Goal: Task Accomplishment & Management: Manage account settings

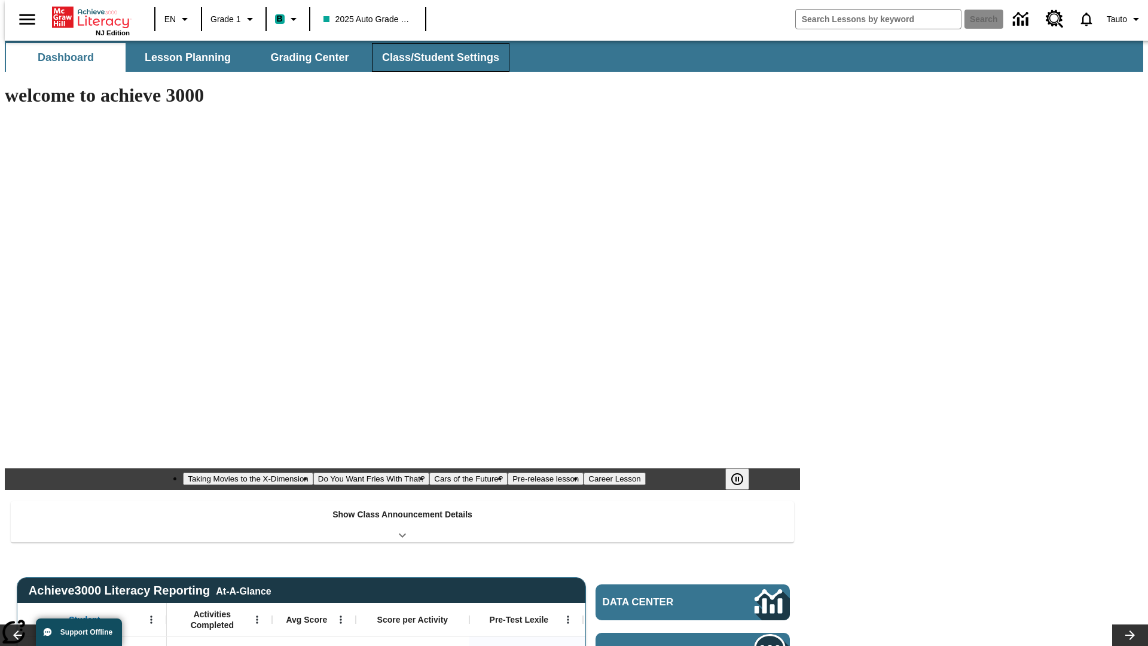
click at [434, 57] on button "Class/Student Settings" at bounding box center [441, 57] width 138 height 29
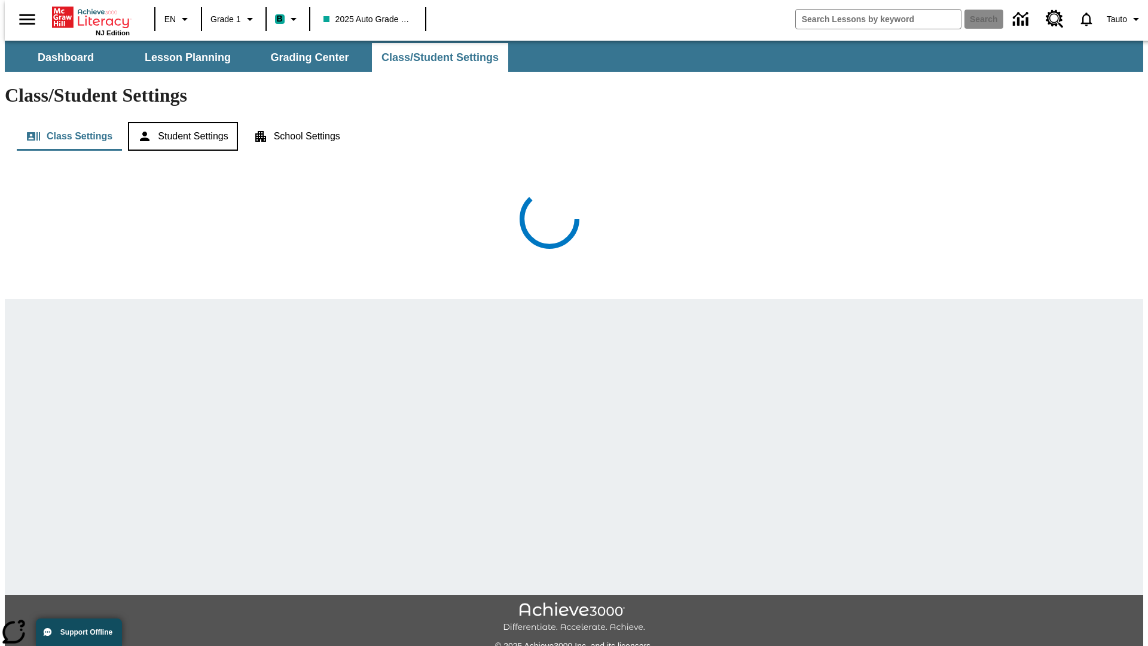
click at [180, 122] on button "Student Settings" at bounding box center [182, 136] width 109 height 29
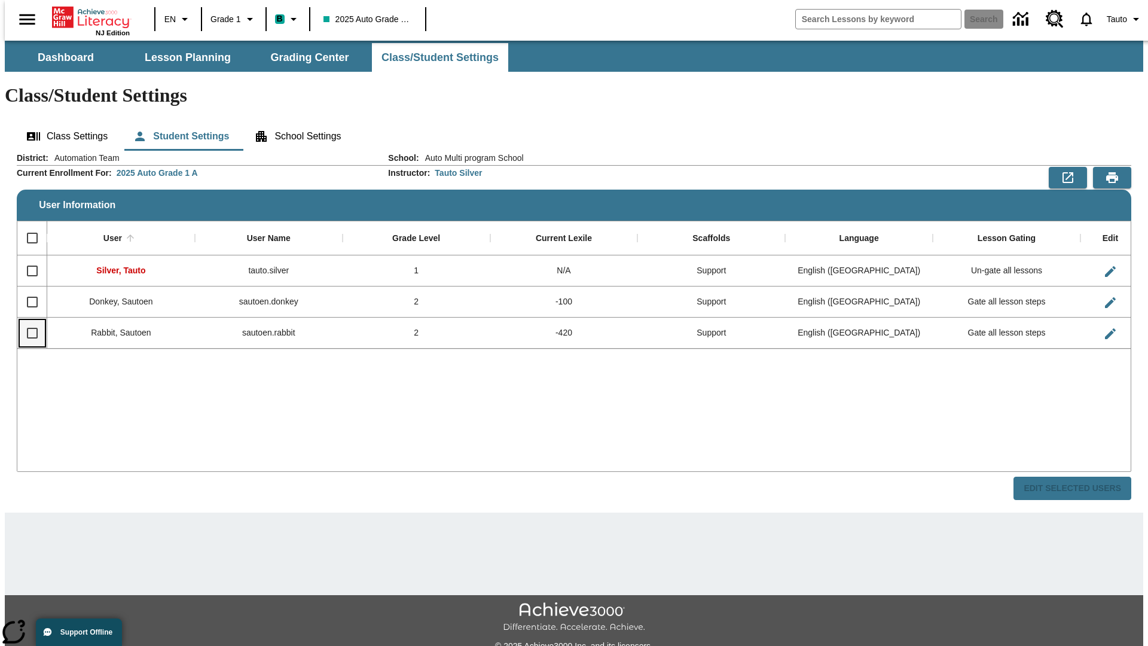
click at [27, 320] on input "Select row" at bounding box center [32, 332] width 25 height 25
checkbox input "true"
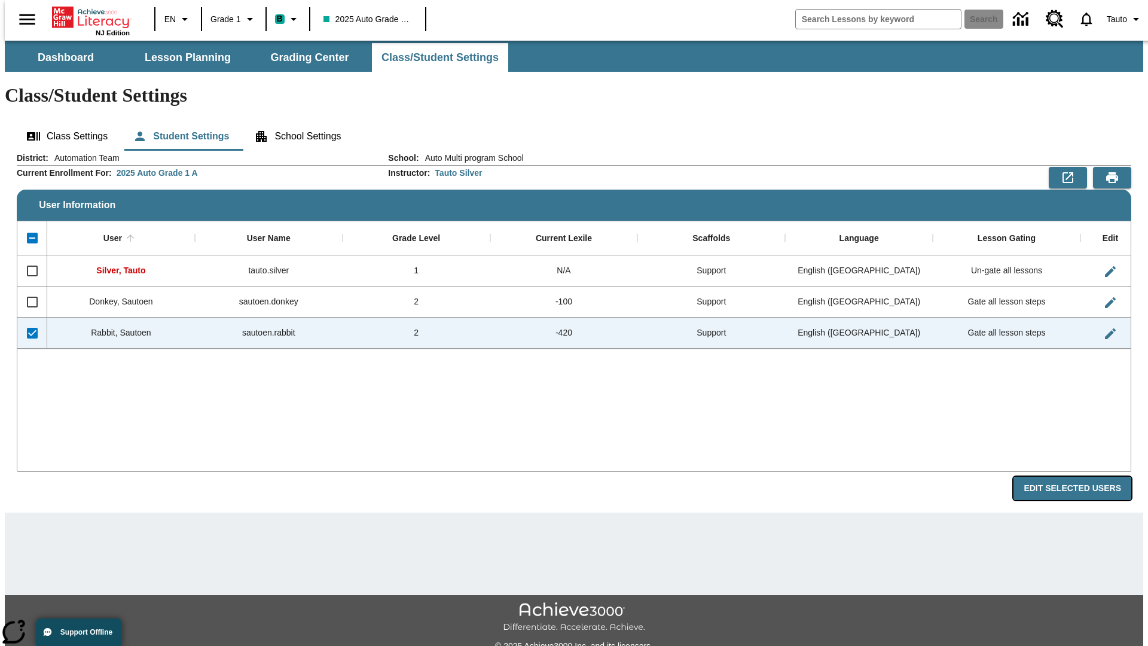
click at [1082, 477] on button "Edit Selected Users" at bounding box center [1073, 488] width 118 height 23
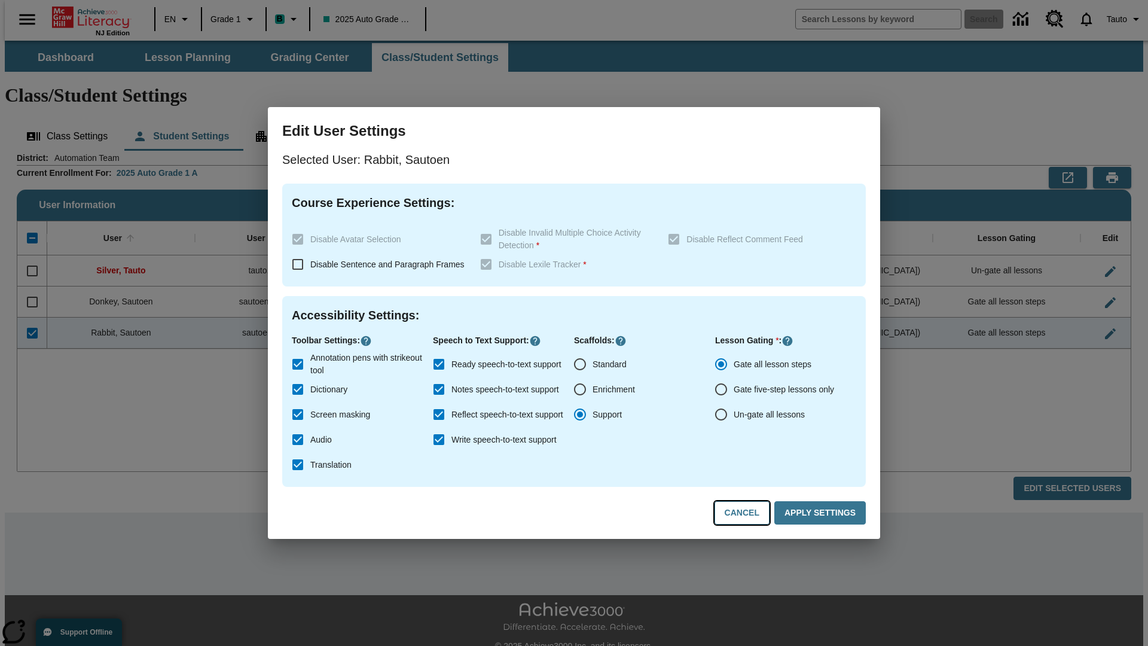
click at [747, 513] on button "Cancel" at bounding box center [742, 512] width 55 height 23
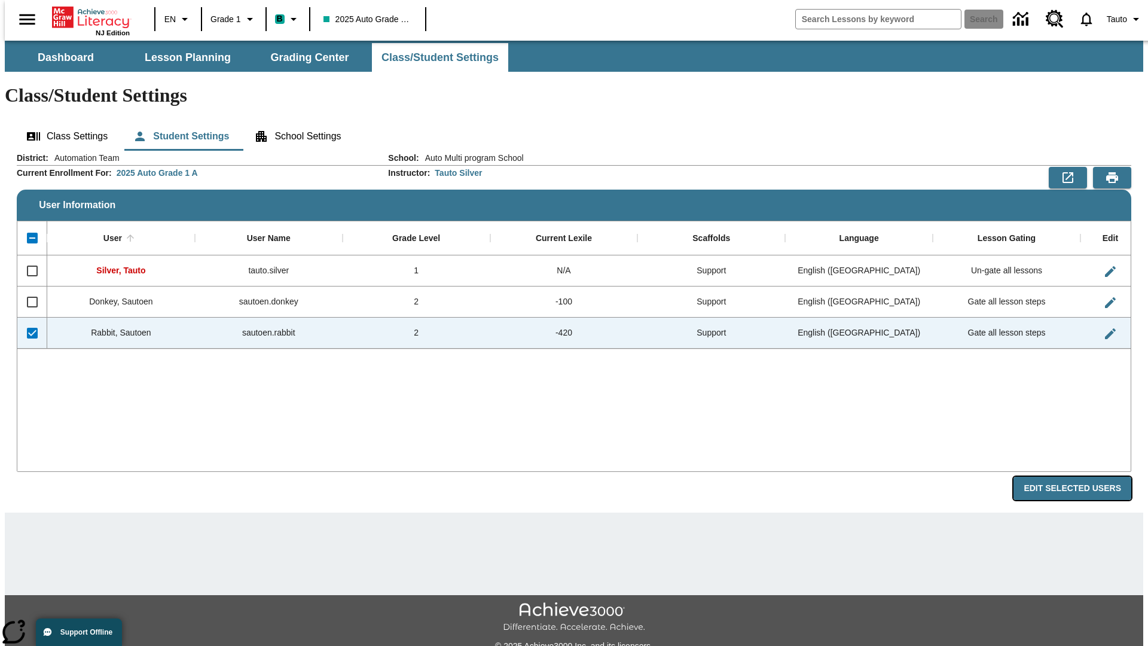
click at [1082, 477] on button "Edit Selected Users" at bounding box center [1073, 488] width 118 height 23
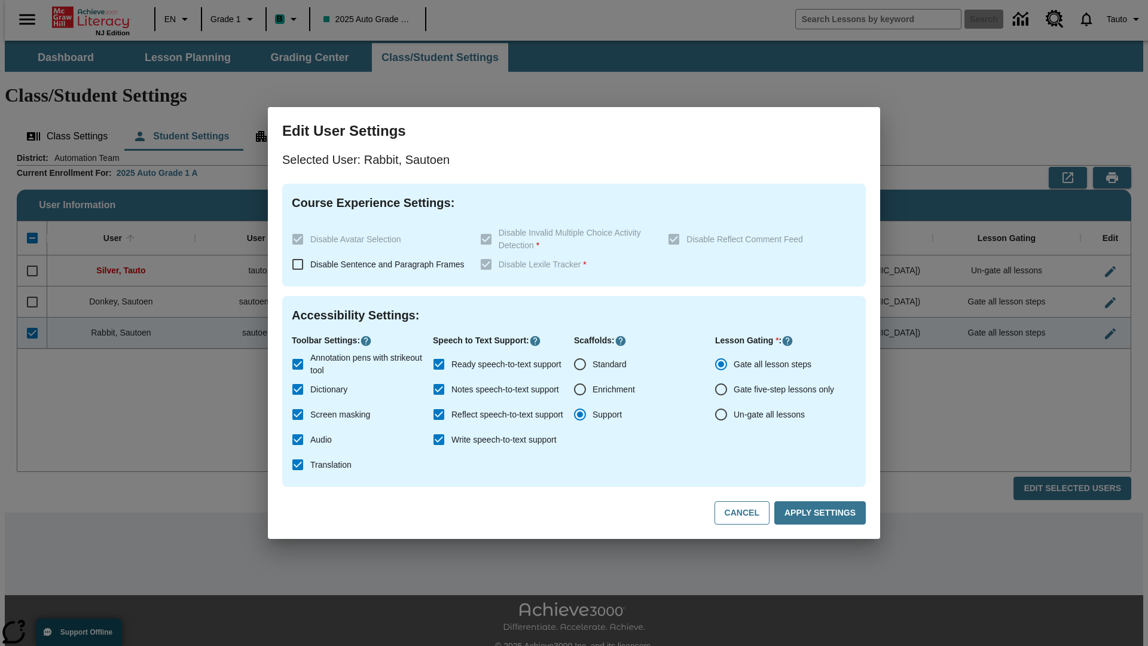
click at [439, 364] on input "Ready speech-to-text support" at bounding box center [438, 364] width 25 height 25
checkbox input "false"
click at [822, 513] on button "Apply Settings" at bounding box center [819, 512] width 91 height 23
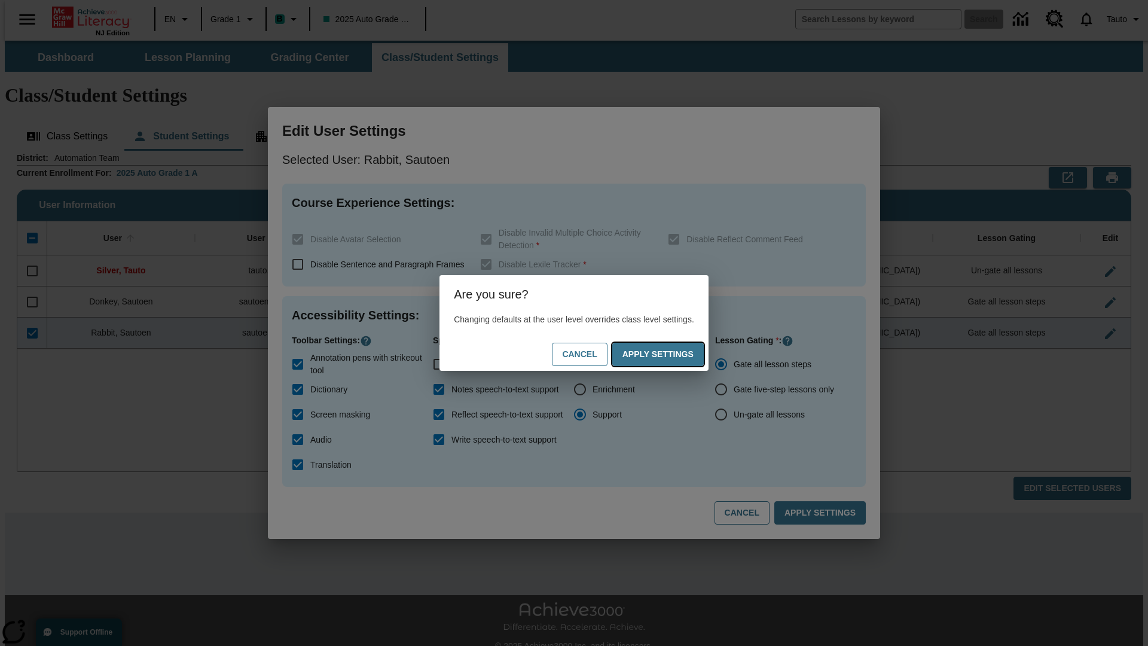
click at [670, 354] on button "Apply Settings" at bounding box center [657, 354] width 91 height 23
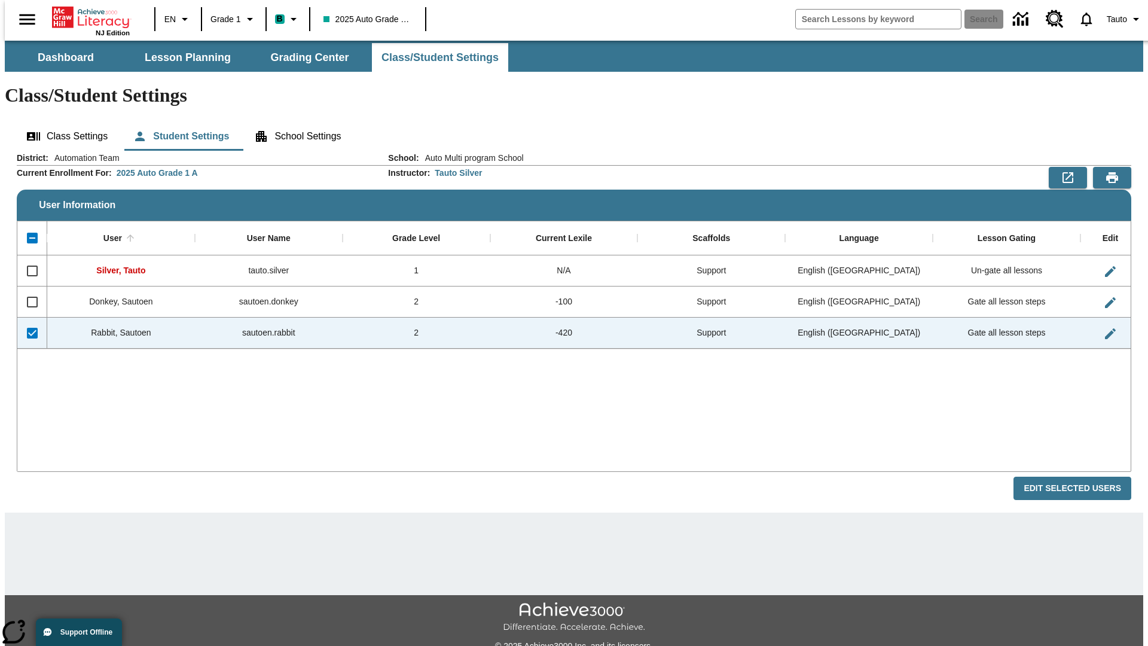
checkbox input "false"
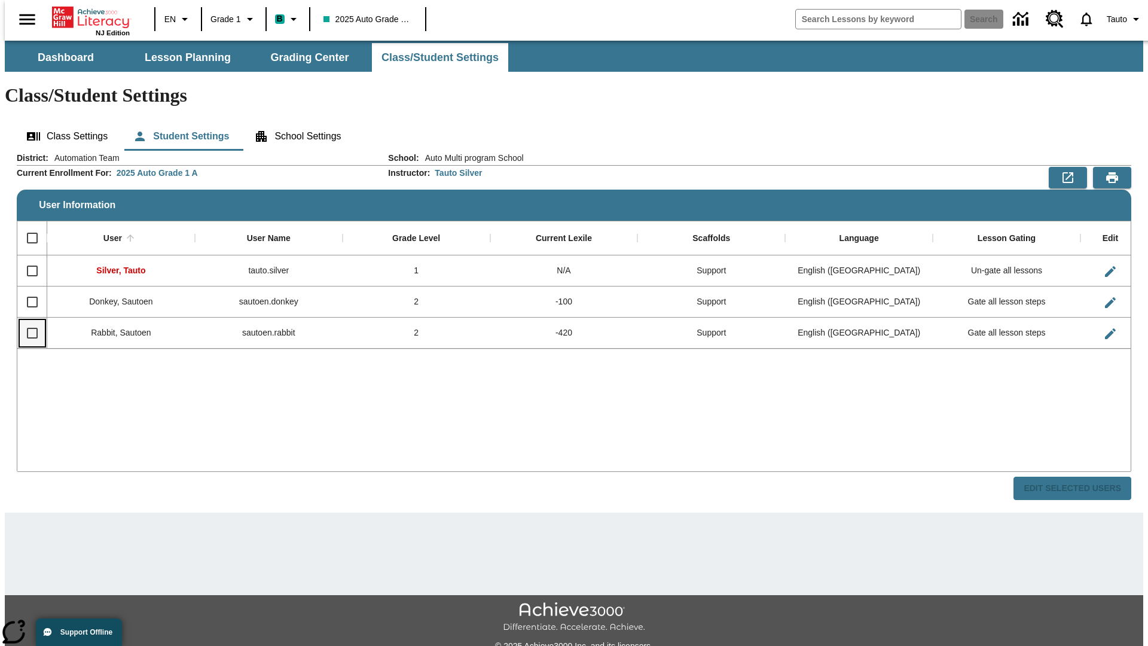
click at [27, 320] on input "Select row" at bounding box center [32, 332] width 25 height 25
checkbox input "true"
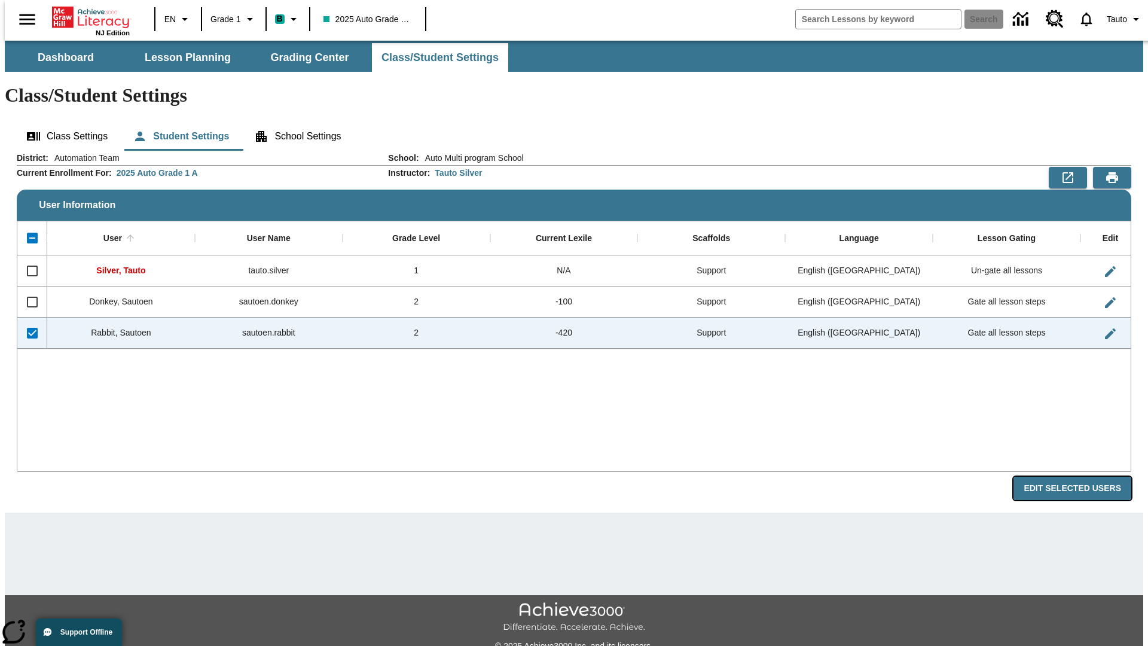
click at [1082, 477] on button "Edit Selected Users" at bounding box center [1073, 488] width 118 height 23
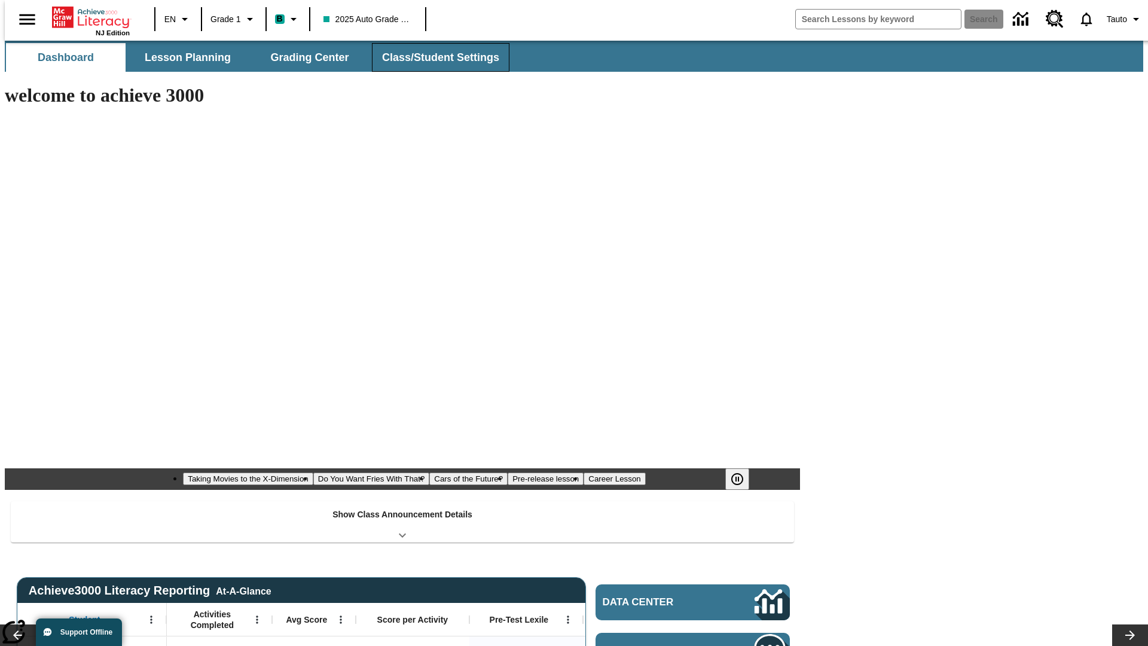
click at [434, 57] on button "Class/Student Settings" at bounding box center [441, 57] width 138 height 29
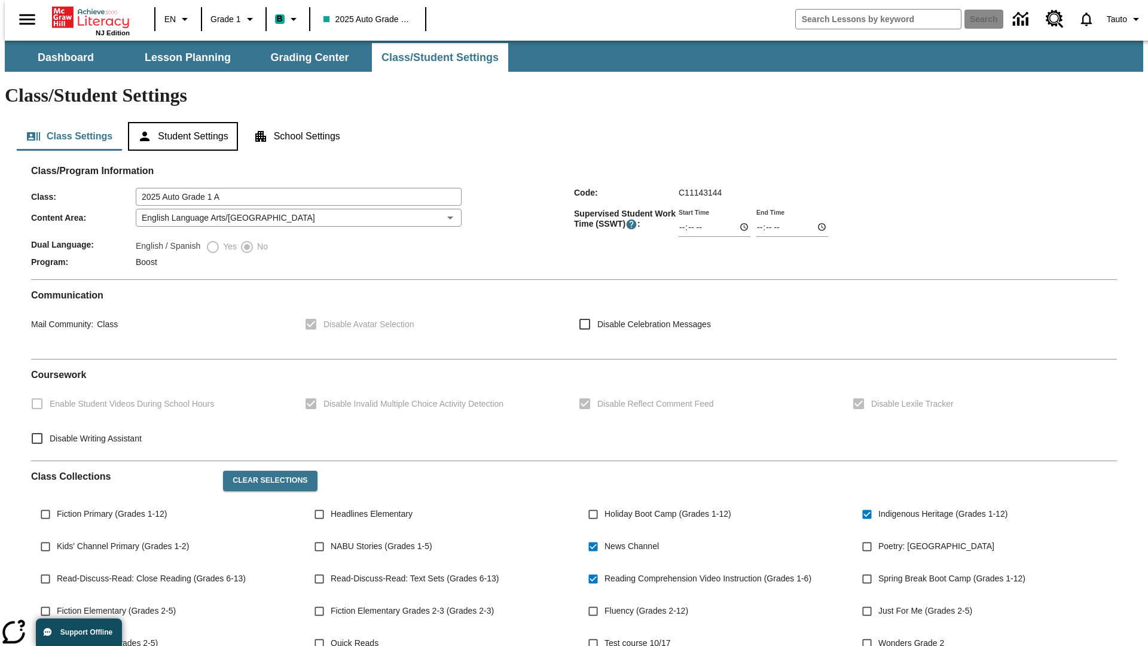
click at [180, 122] on button "Student Settings" at bounding box center [182, 136] width 109 height 29
